Goal: Information Seeking & Learning: Learn about a topic

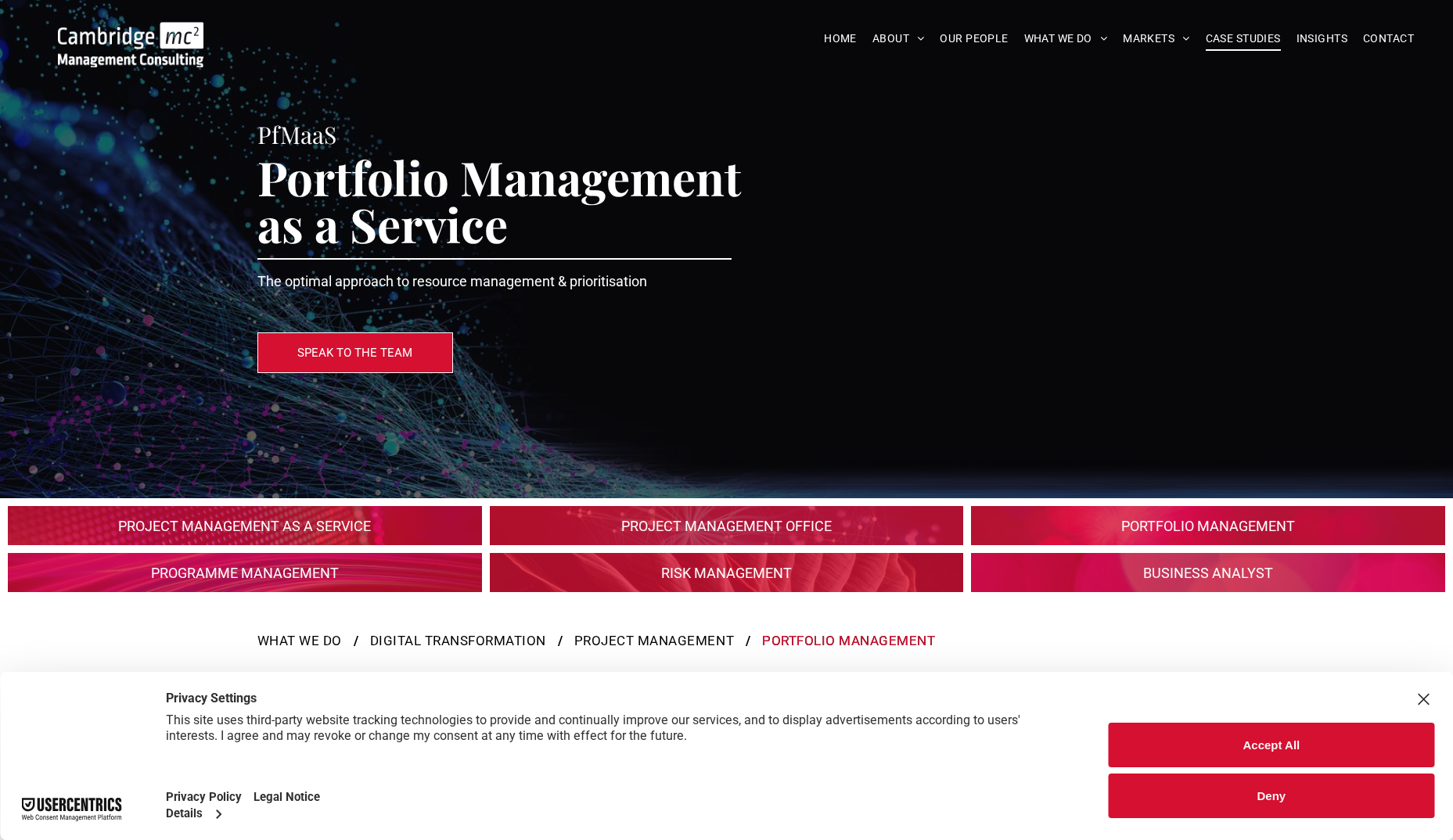
click at [1263, 40] on span "CASE STUDIES" at bounding box center [1243, 39] width 75 height 24
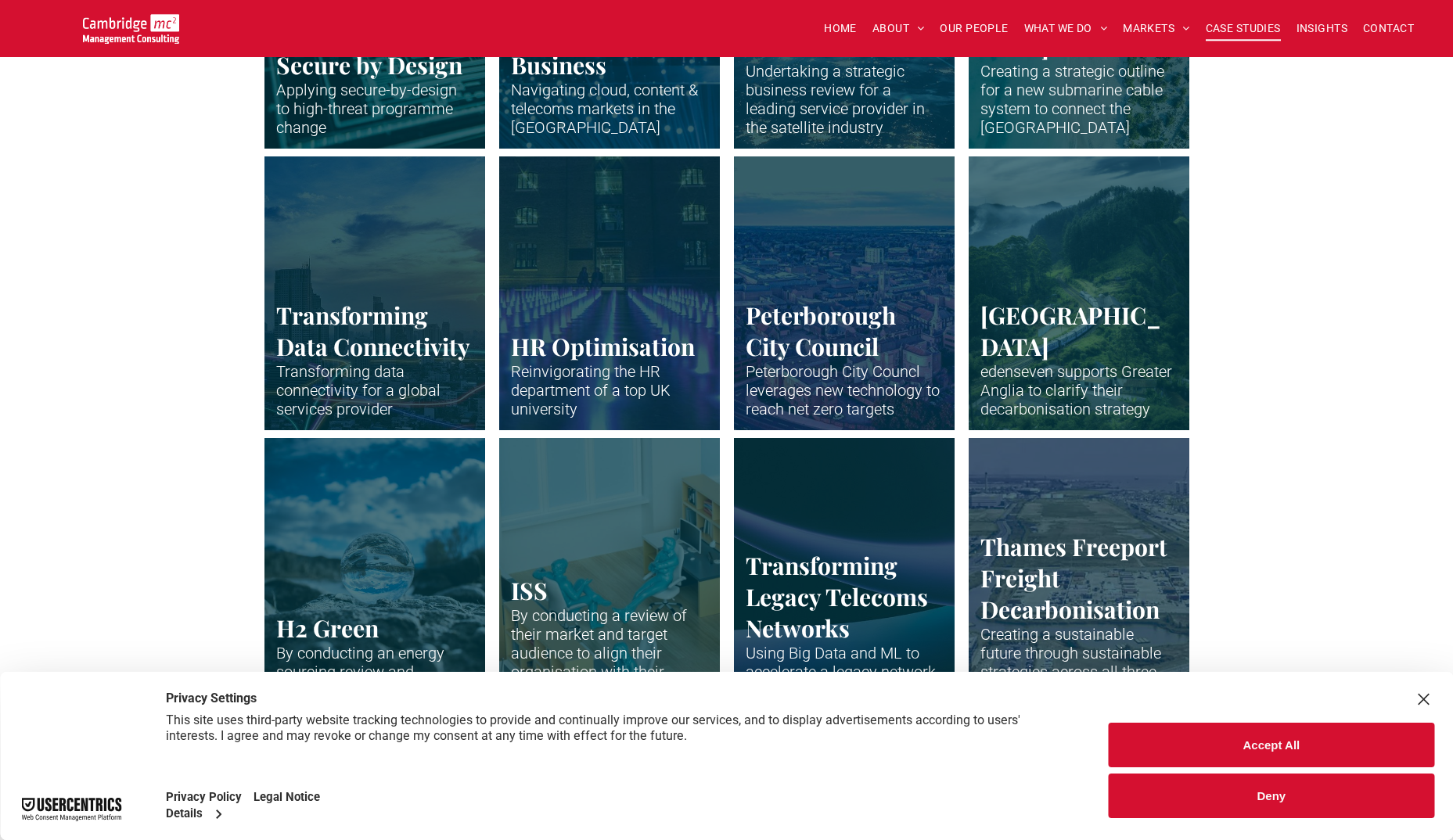
scroll to position [2424, 0]
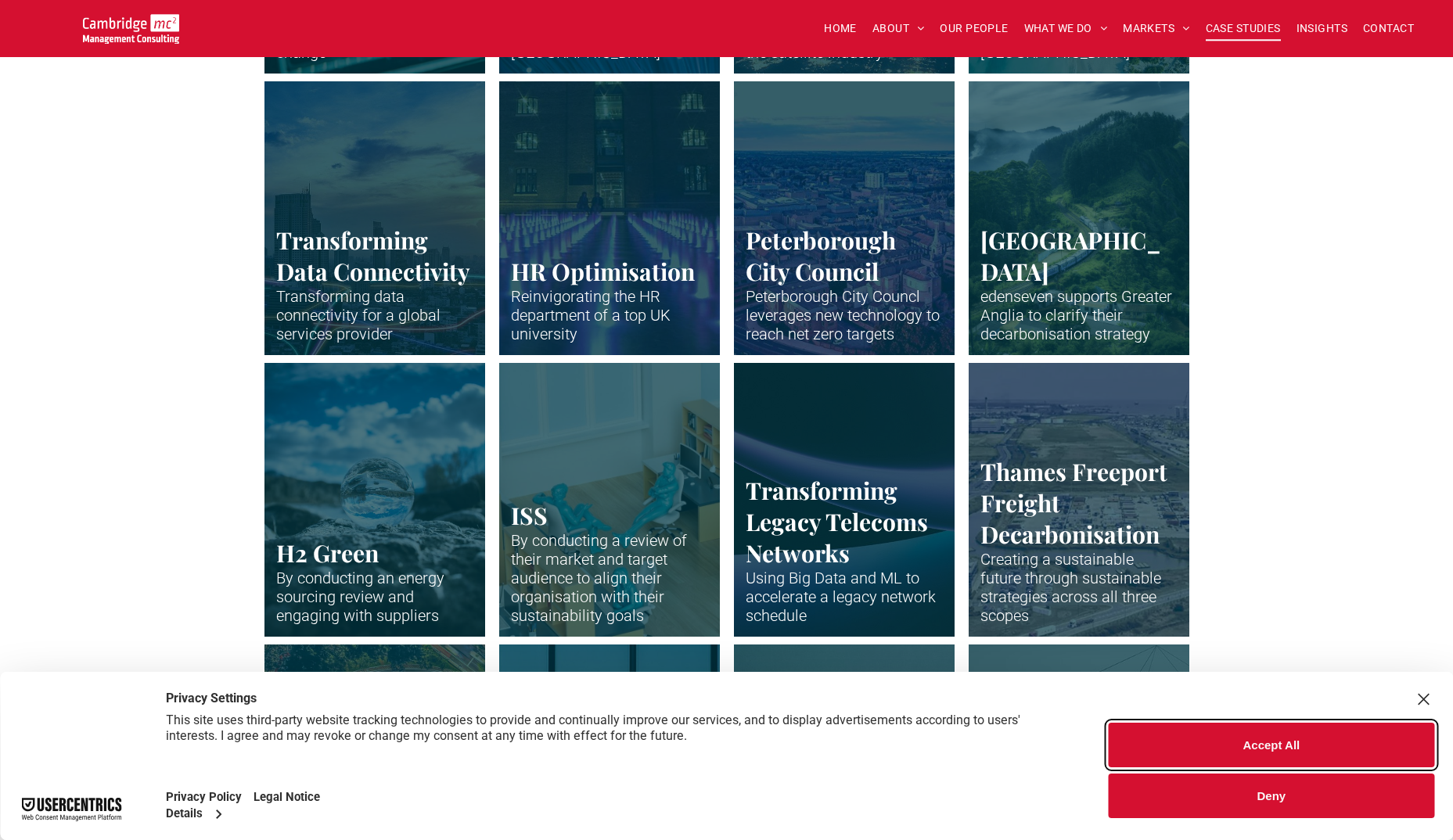
click at [1349, 748] on button "Accept All" at bounding box center [1271, 744] width 325 height 44
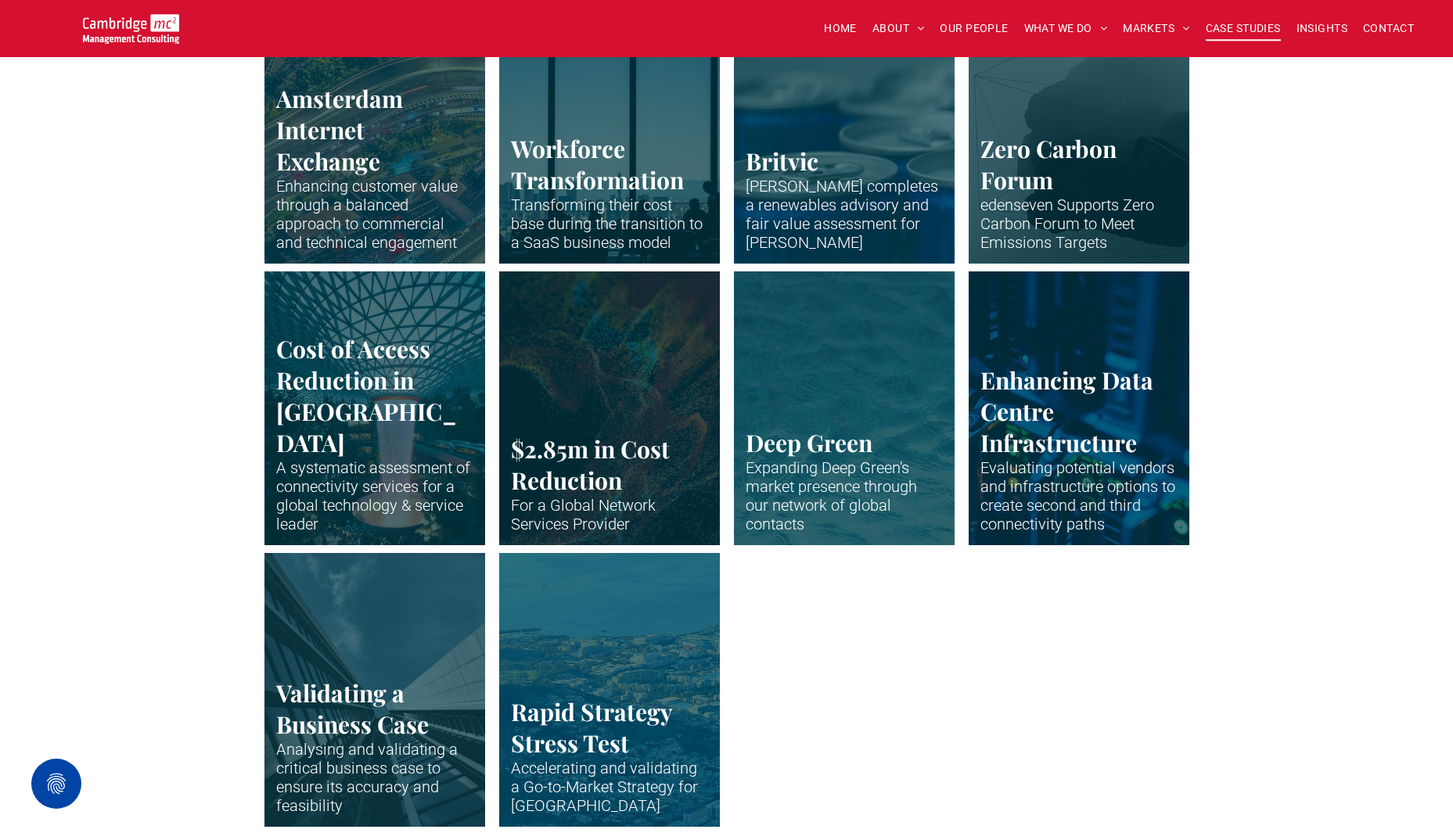
scroll to position [3128, 0]
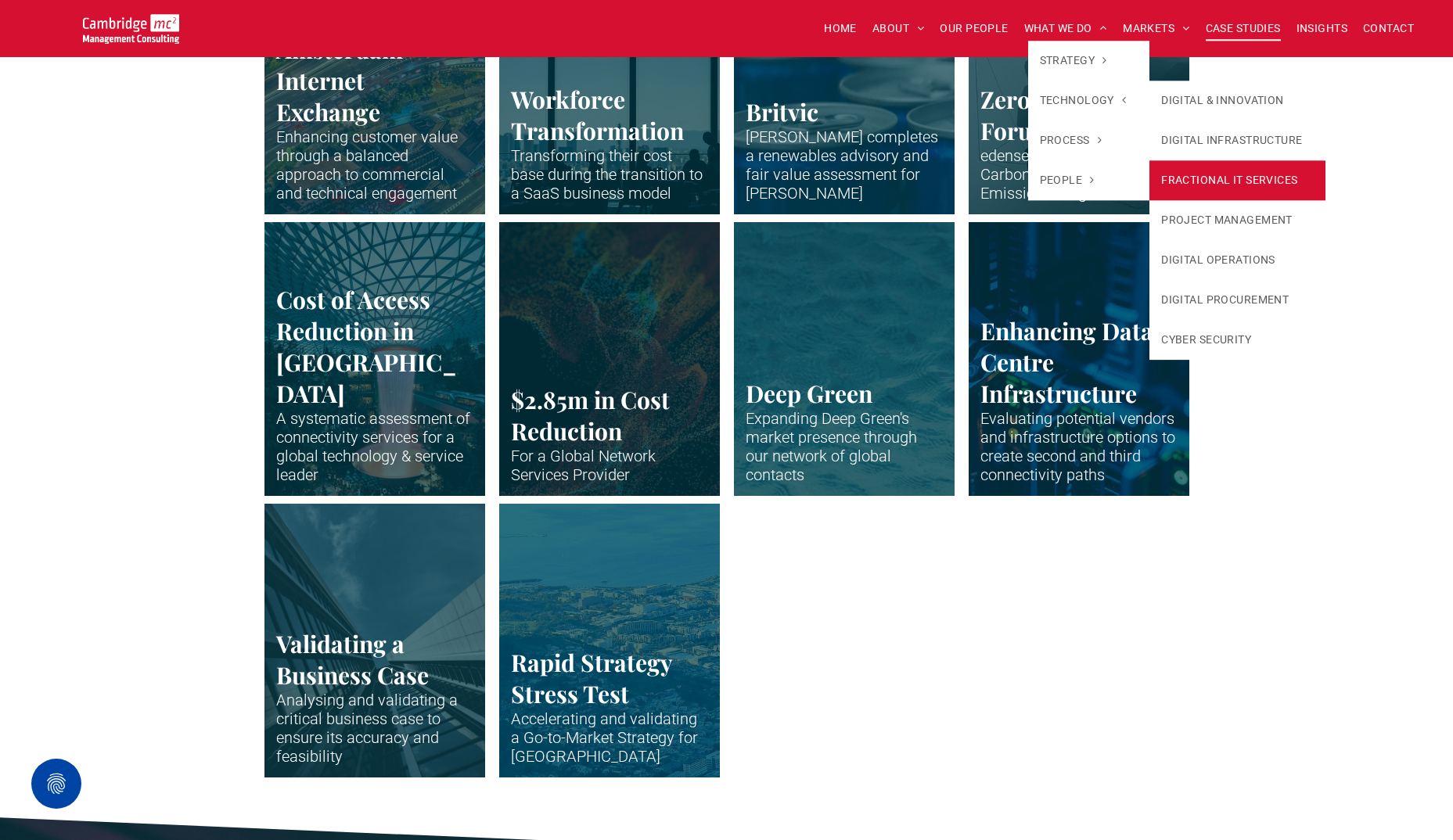
click at [1257, 183] on link "FRACTIONAL IT SERVICES" at bounding box center [1237, 180] width 176 height 40
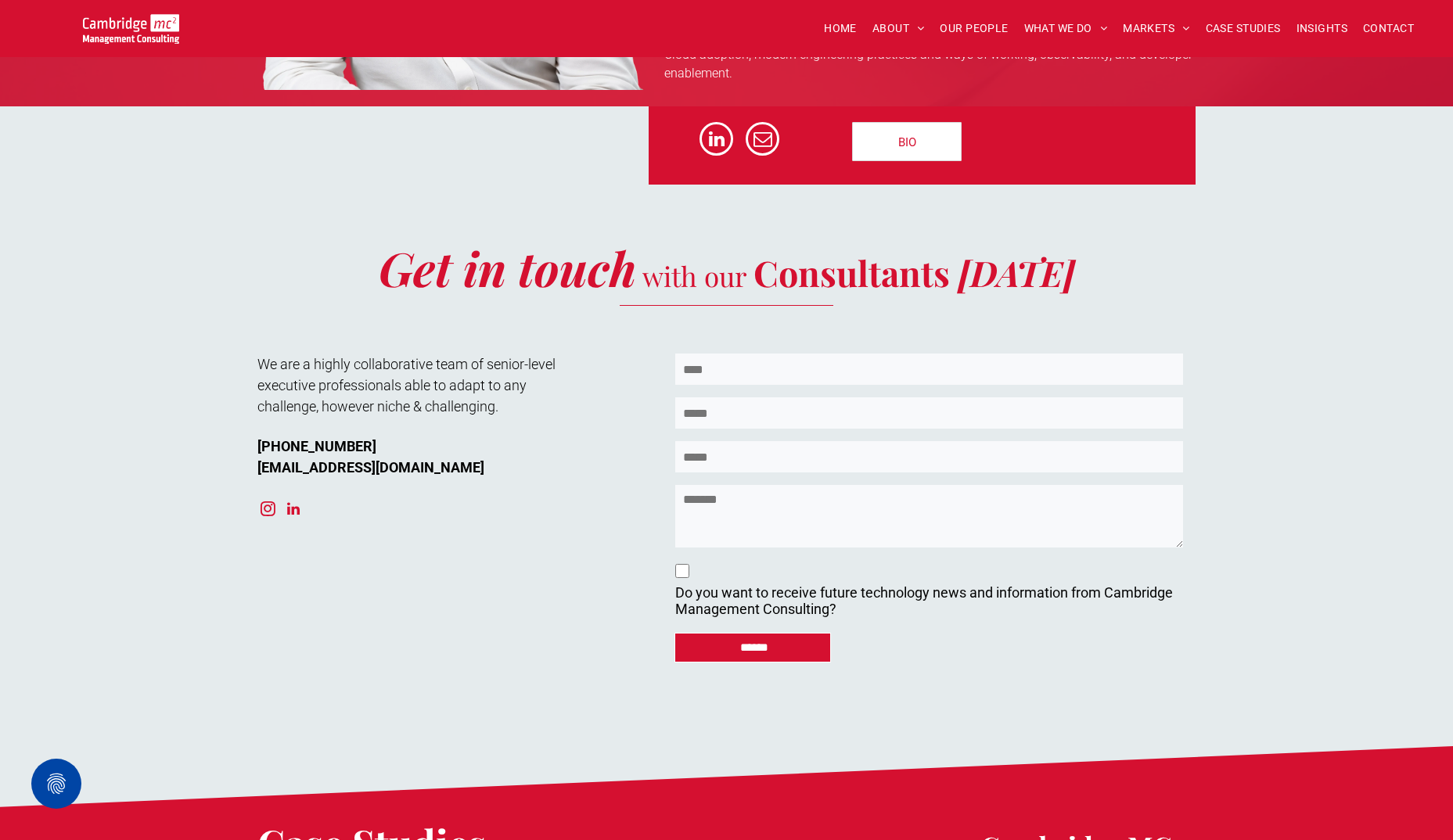
scroll to position [5396, 0]
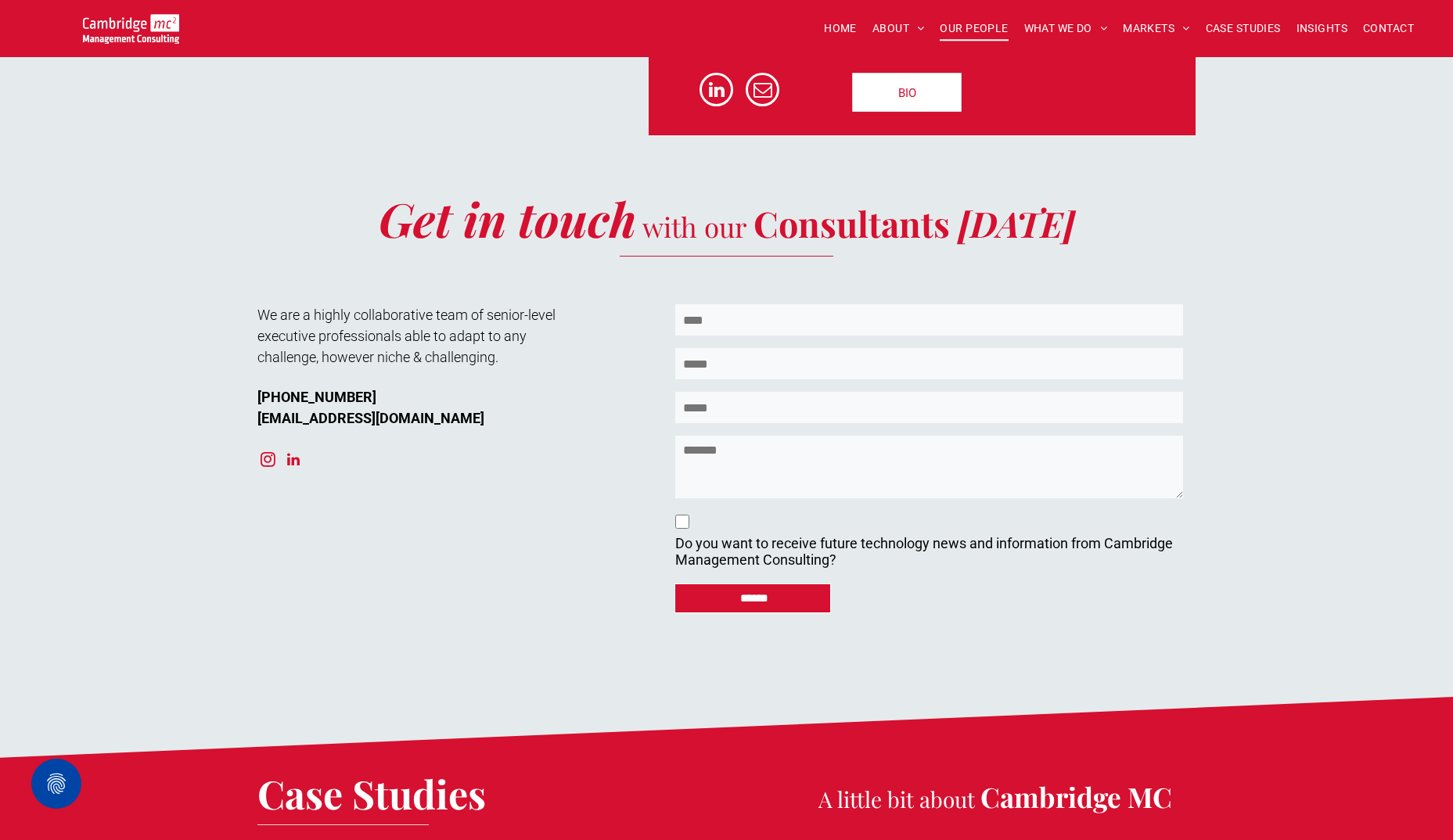
click at [988, 26] on span "OUR PEOPLE" at bounding box center [974, 29] width 68 height 24
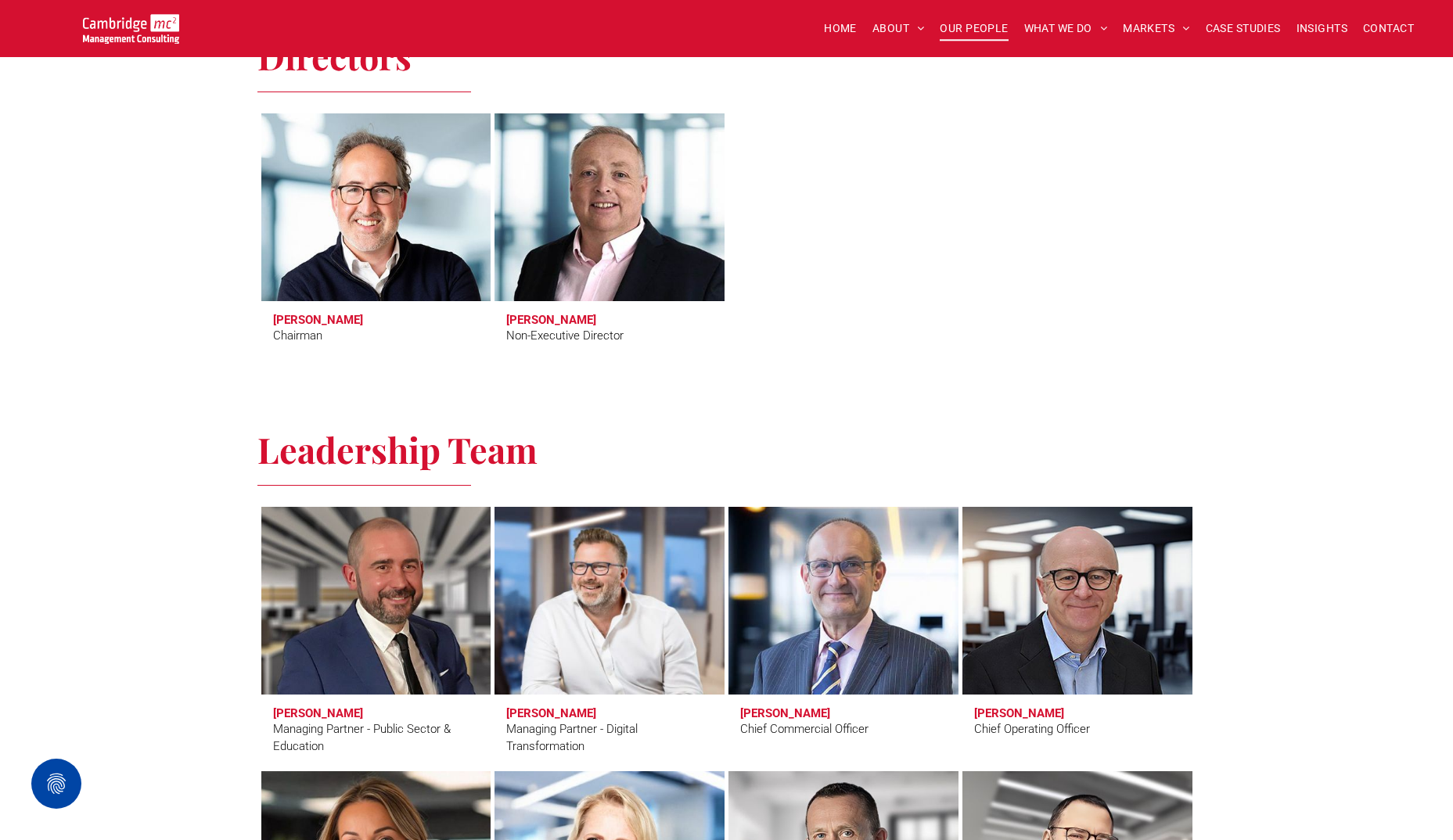
scroll to position [547, 0]
